Goal: Transaction & Acquisition: Download file/media

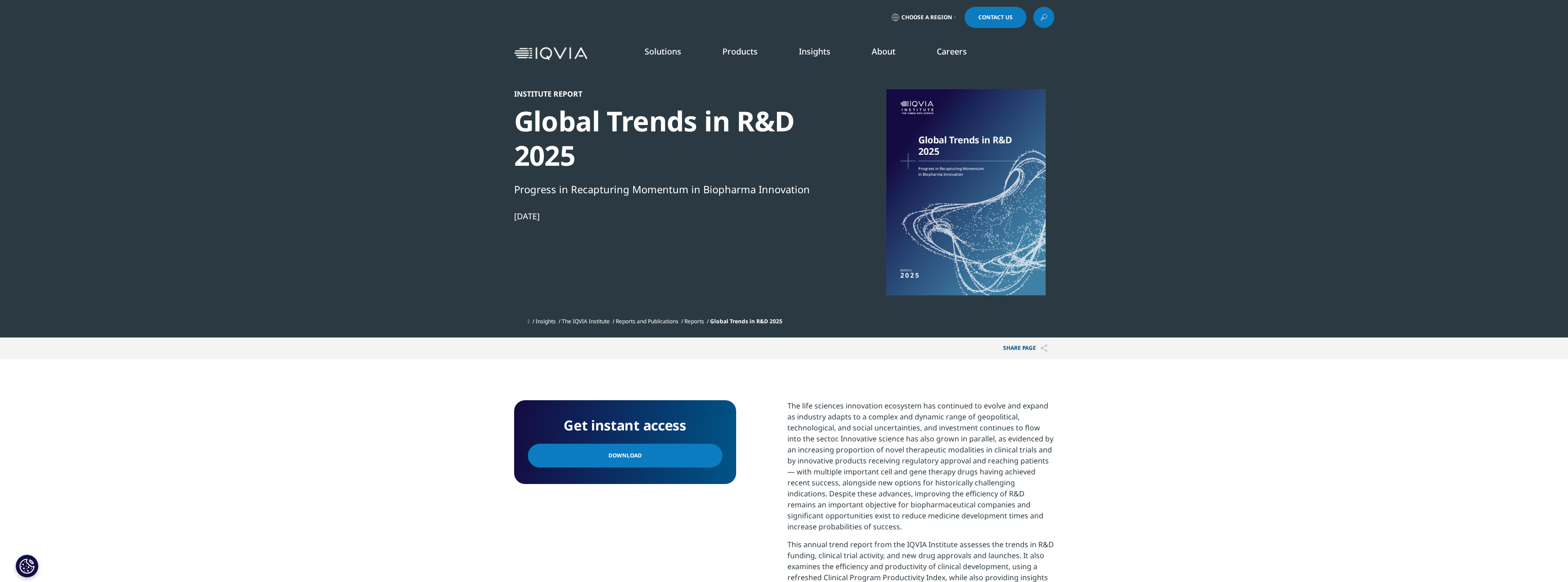
click at [618, 457] on span "Download" at bounding box center [625, 455] width 33 height 10
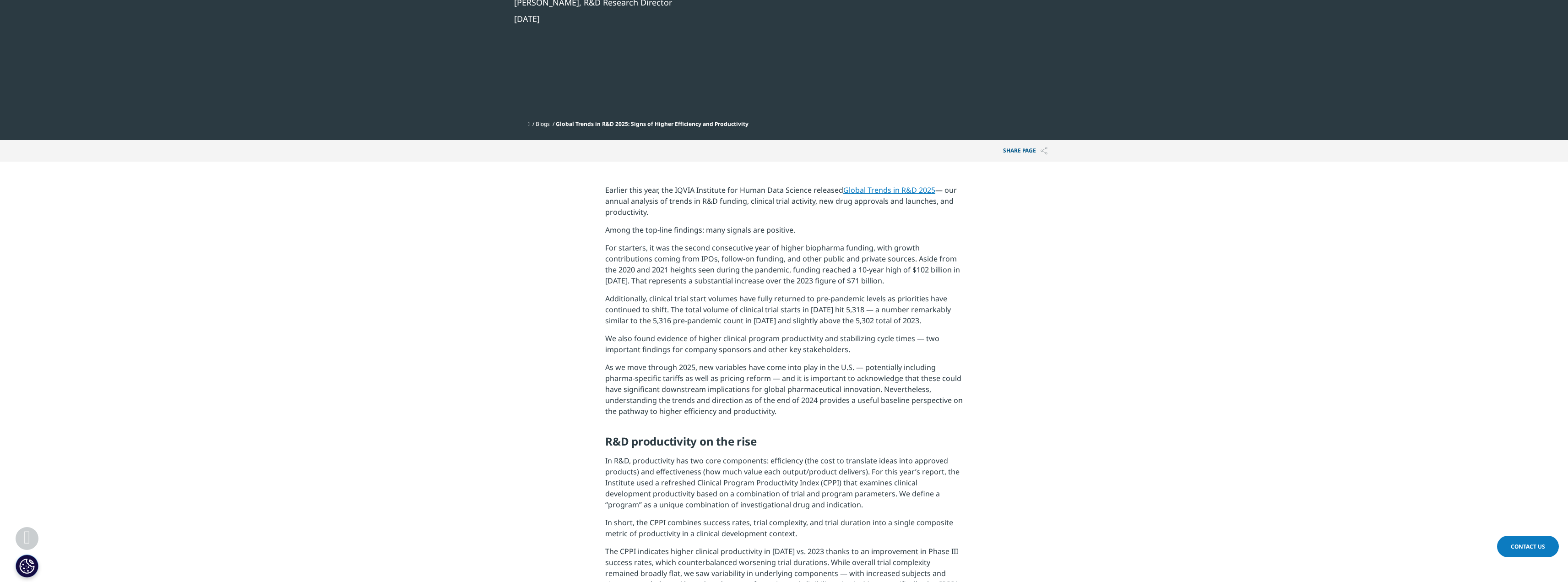
scroll to position [185, 0]
click at [909, 188] on link "Global Trends in R&D 2025" at bounding box center [889, 189] width 92 height 10
click at [897, 188] on link "Global Trends in R&D 2025" at bounding box center [889, 189] width 92 height 10
